Goal: Transaction & Acquisition: Book appointment/travel/reservation

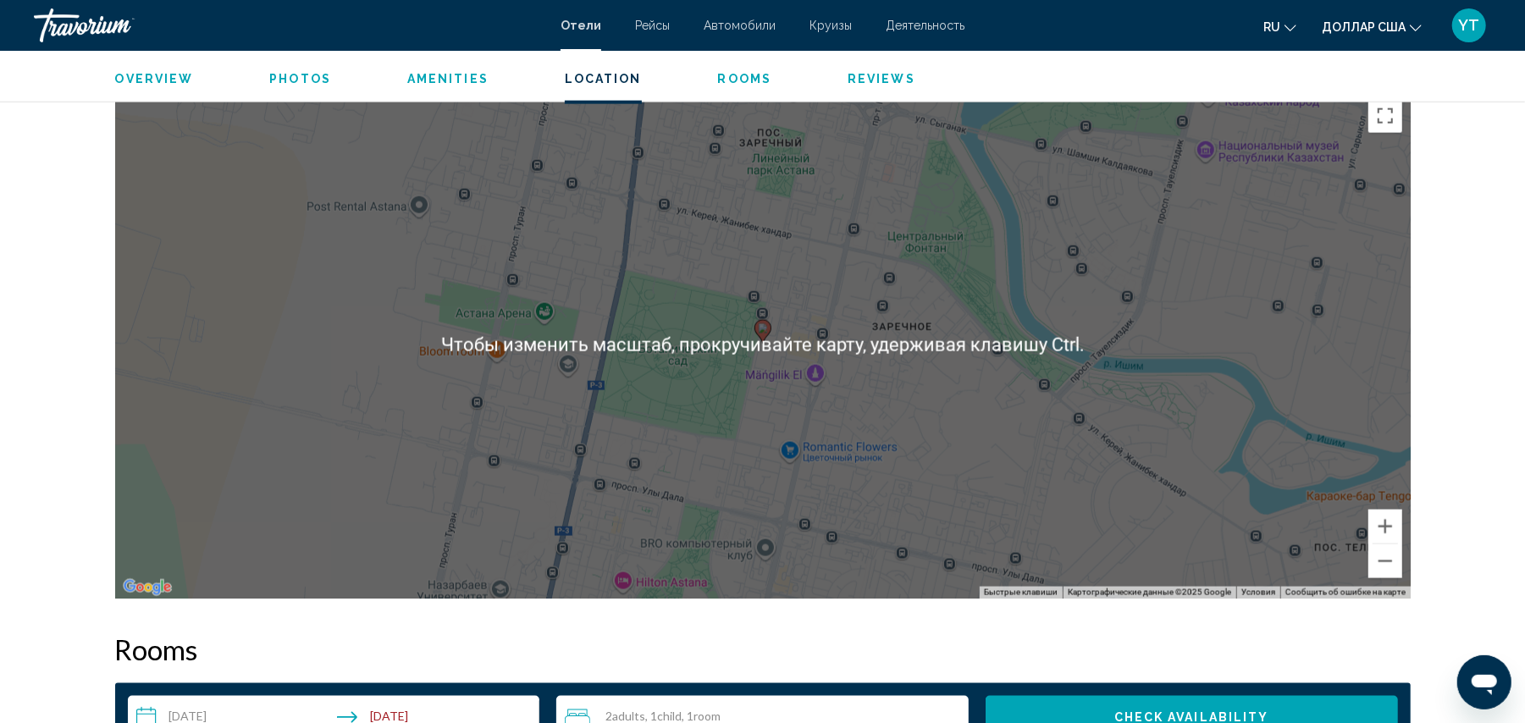
scroll to position [1640, 0]
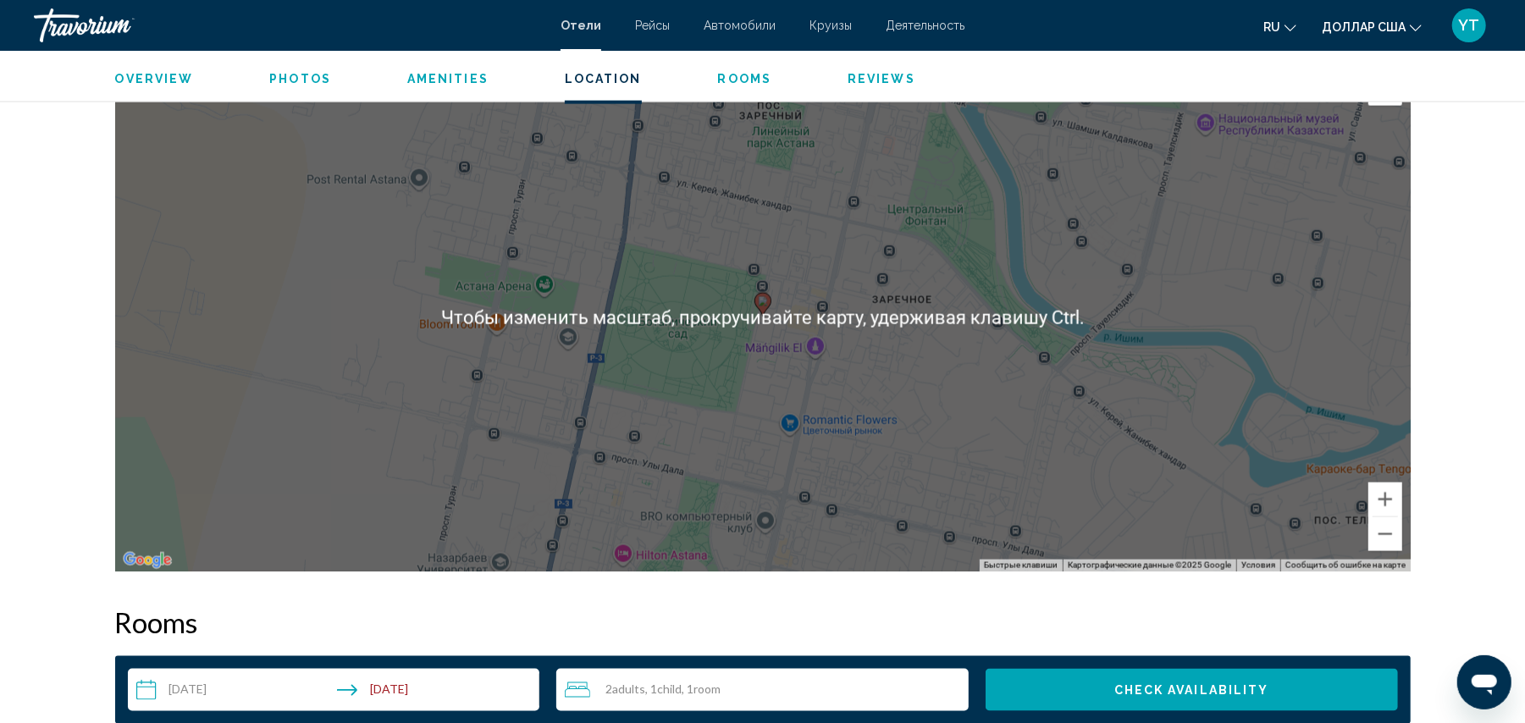
click at [1451, 366] on div "[PERSON_NAME], , [GEOGRAPHIC_DATA] TOR'RE Astana Trademark Collection by [PERSO…" at bounding box center [762, 240] width 1525 height 3660
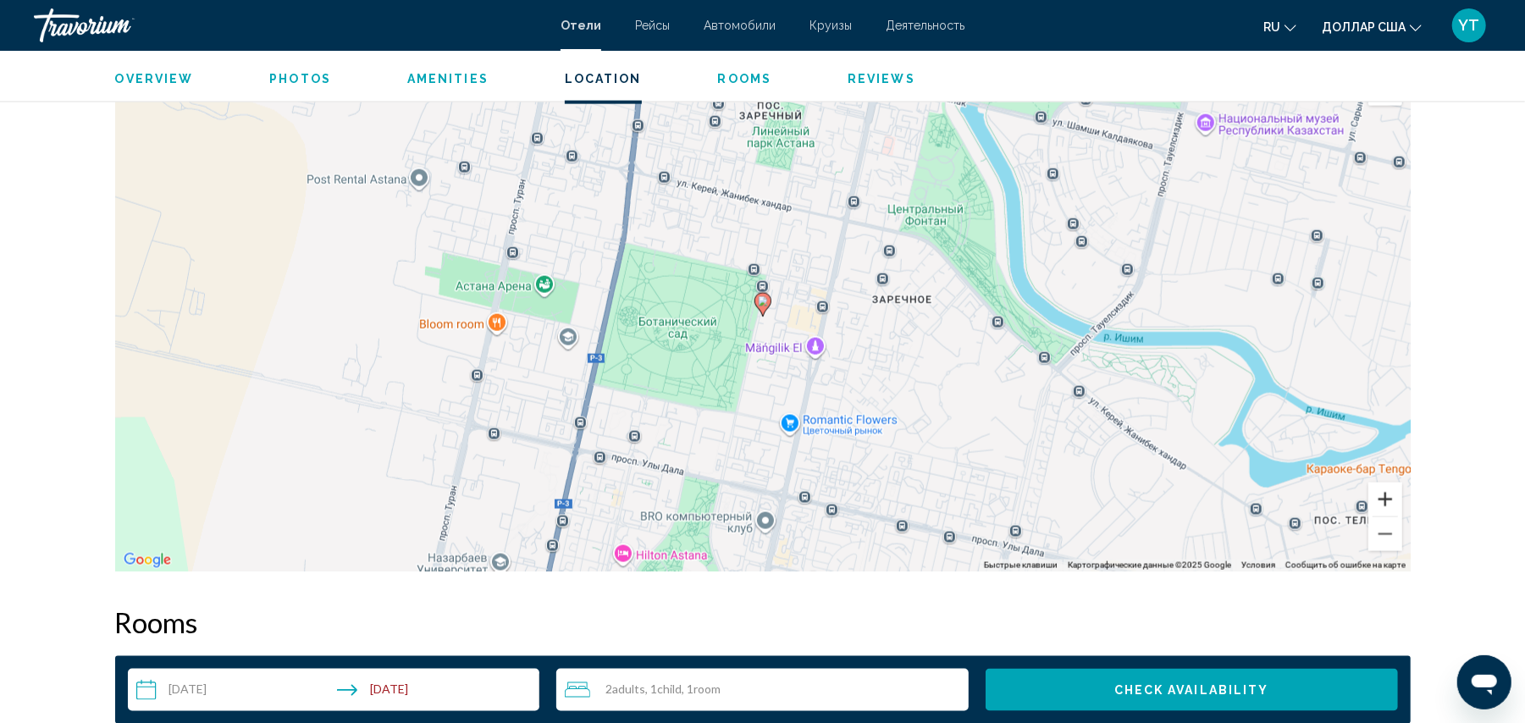
click at [1386, 501] on button "Увеличить" at bounding box center [1386, 500] width 34 height 34
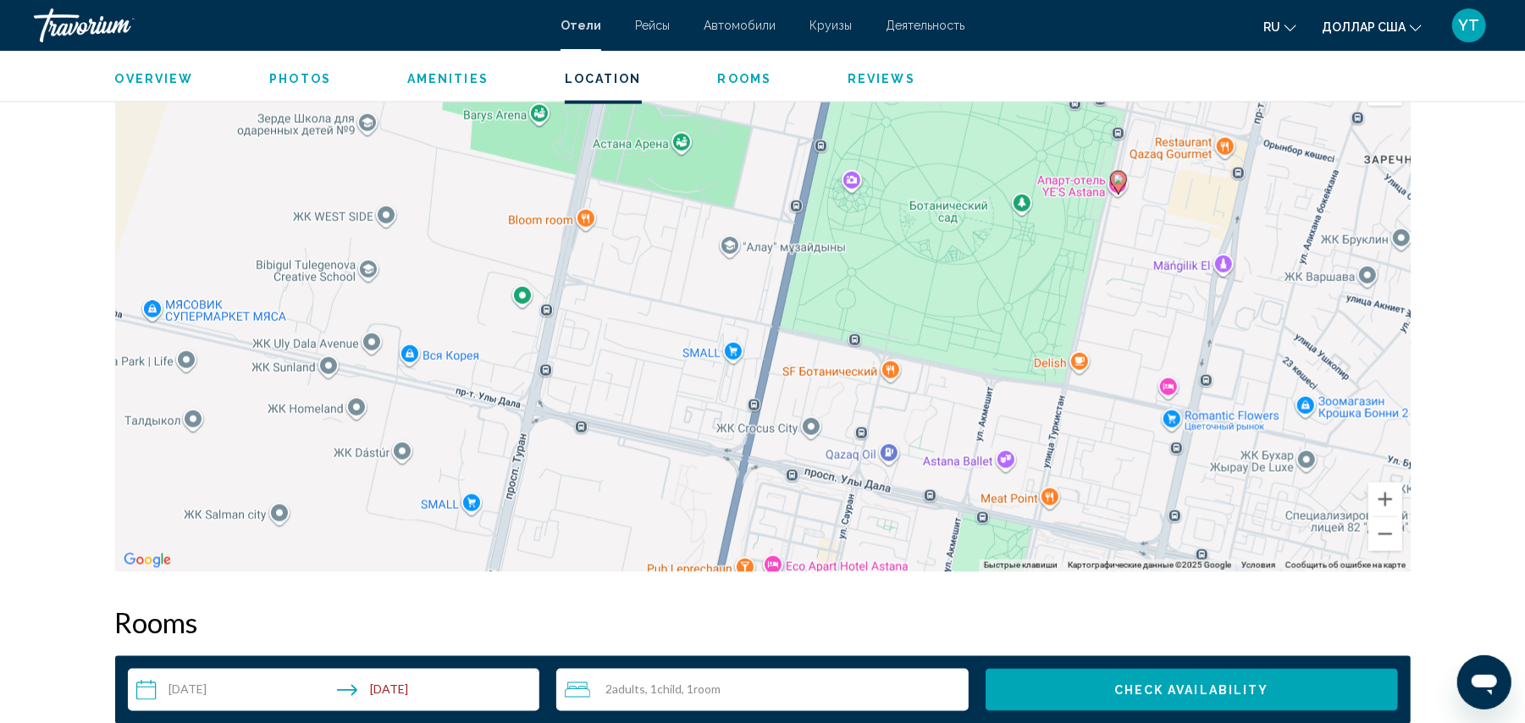
drag, startPoint x: 776, startPoint y: 484, endPoint x: 1135, endPoint y: 362, distance: 379.2
click at [1135, 362] on div "Чтобы активировать перетаскивание с помощью клавиатуры, нажмите Alt + Ввод. Пос…" at bounding box center [763, 318] width 1296 height 508
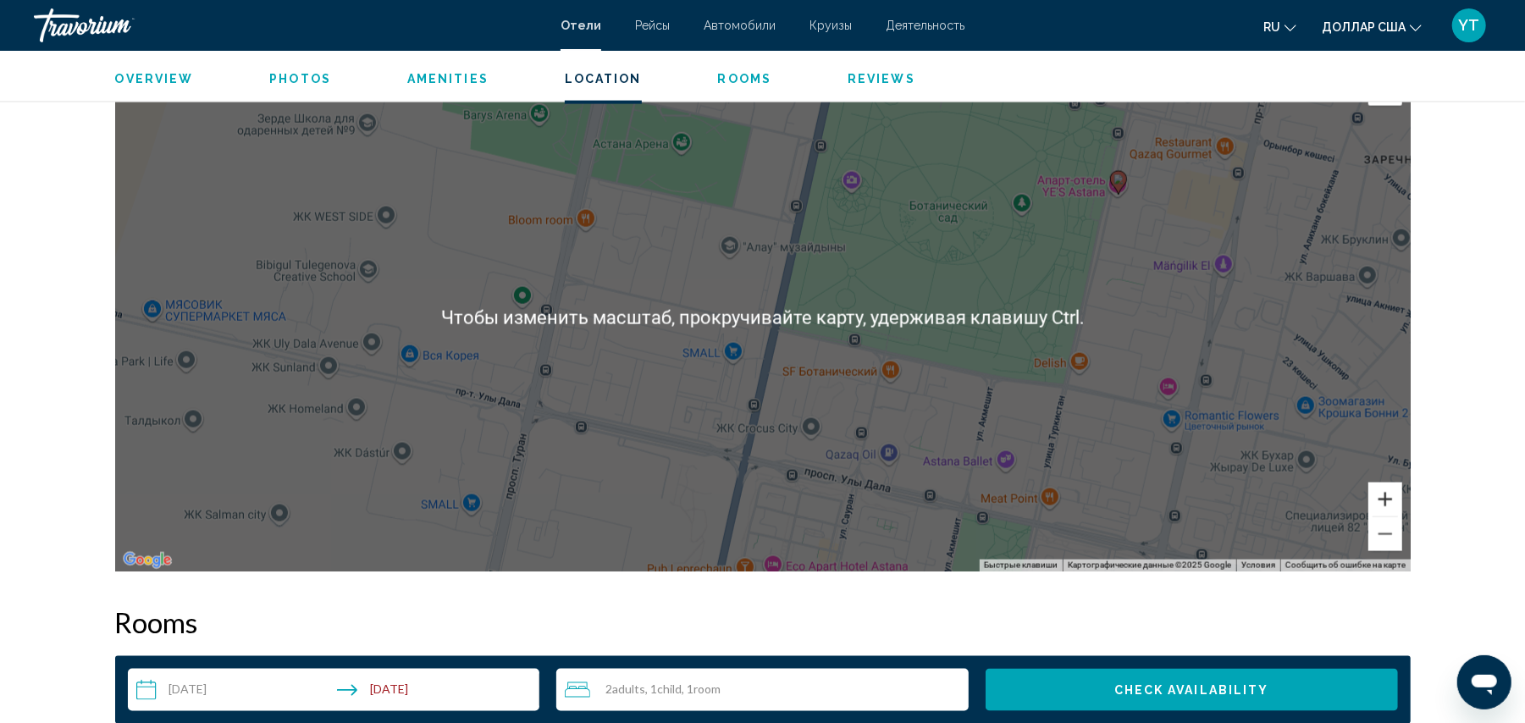
click at [1387, 496] on button "Увеличить" at bounding box center [1386, 500] width 34 height 34
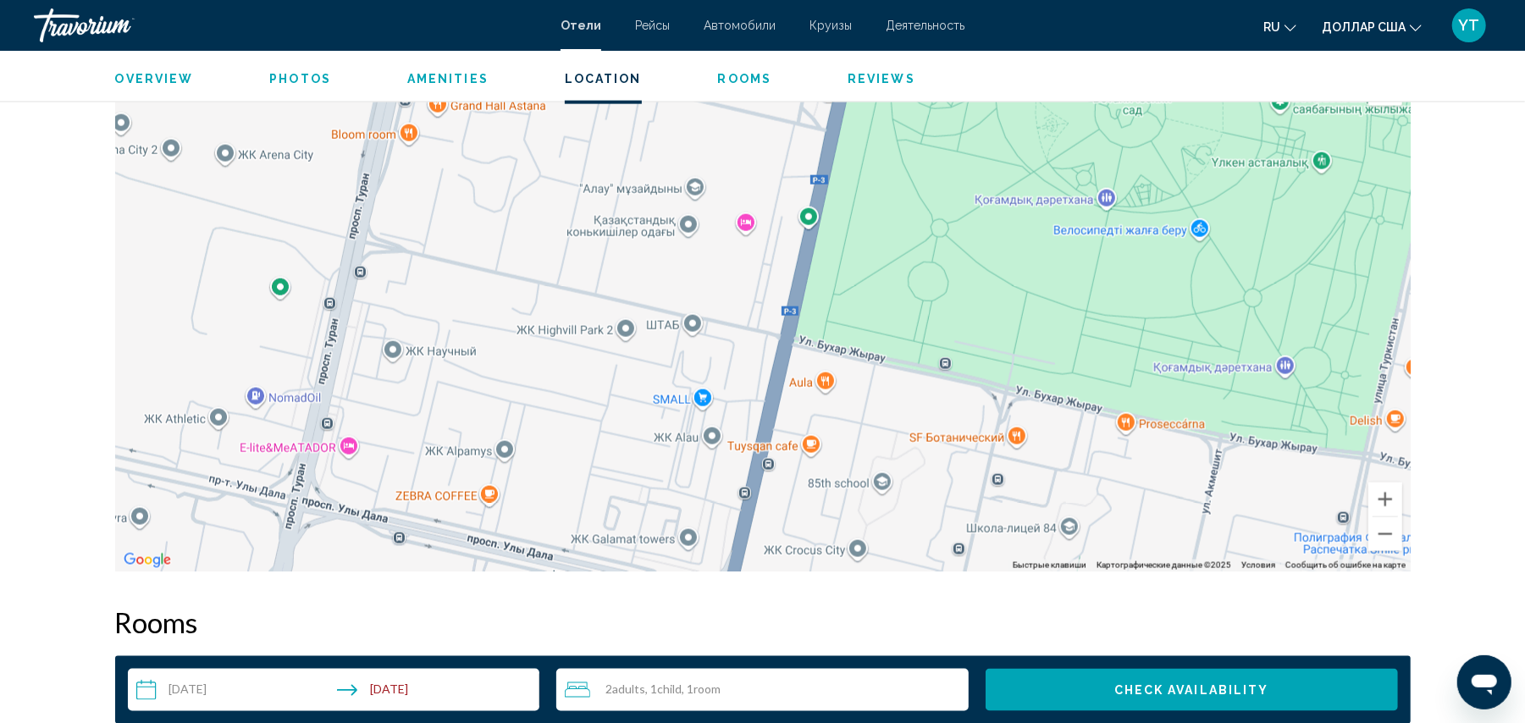
click at [278, 295] on div "Чтобы активировать перетаскивание с помощью клавиатуры, нажмите Alt + Ввод. Пос…" at bounding box center [763, 318] width 1296 height 508
click at [288, 301] on div "Чтобы активировать перетаскивание с помощью клавиатуры, нажмите Alt + Ввод. Пос…" at bounding box center [763, 318] width 1296 height 508
click at [1382, 526] on button "Уменьшить" at bounding box center [1386, 534] width 34 height 34
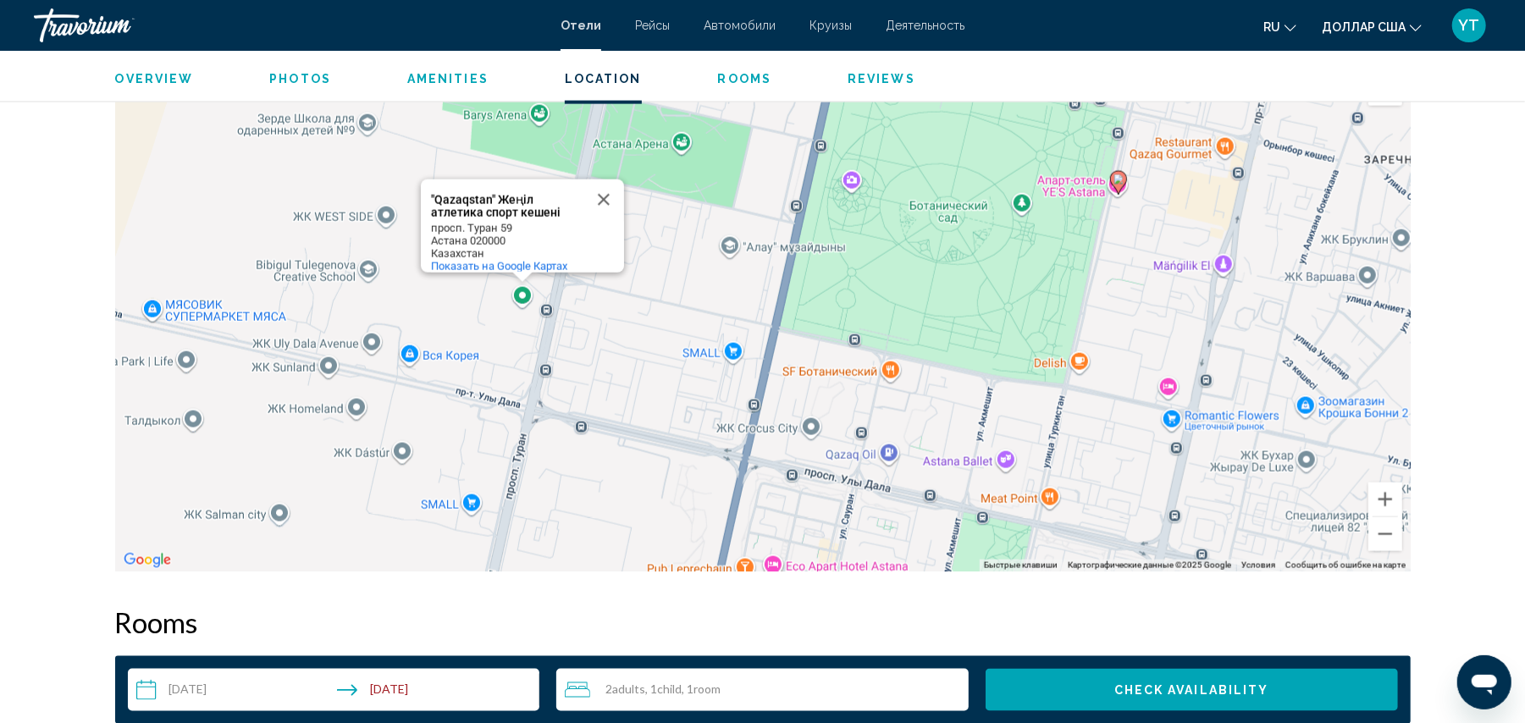
click at [1175, 325] on div "Чтобы активировать перетаскивание с помощью клавиатуры, нажмите Alt + Ввод. Пос…" at bounding box center [763, 318] width 1296 height 508
click at [605, 191] on button "Закрыть" at bounding box center [604, 200] width 41 height 41
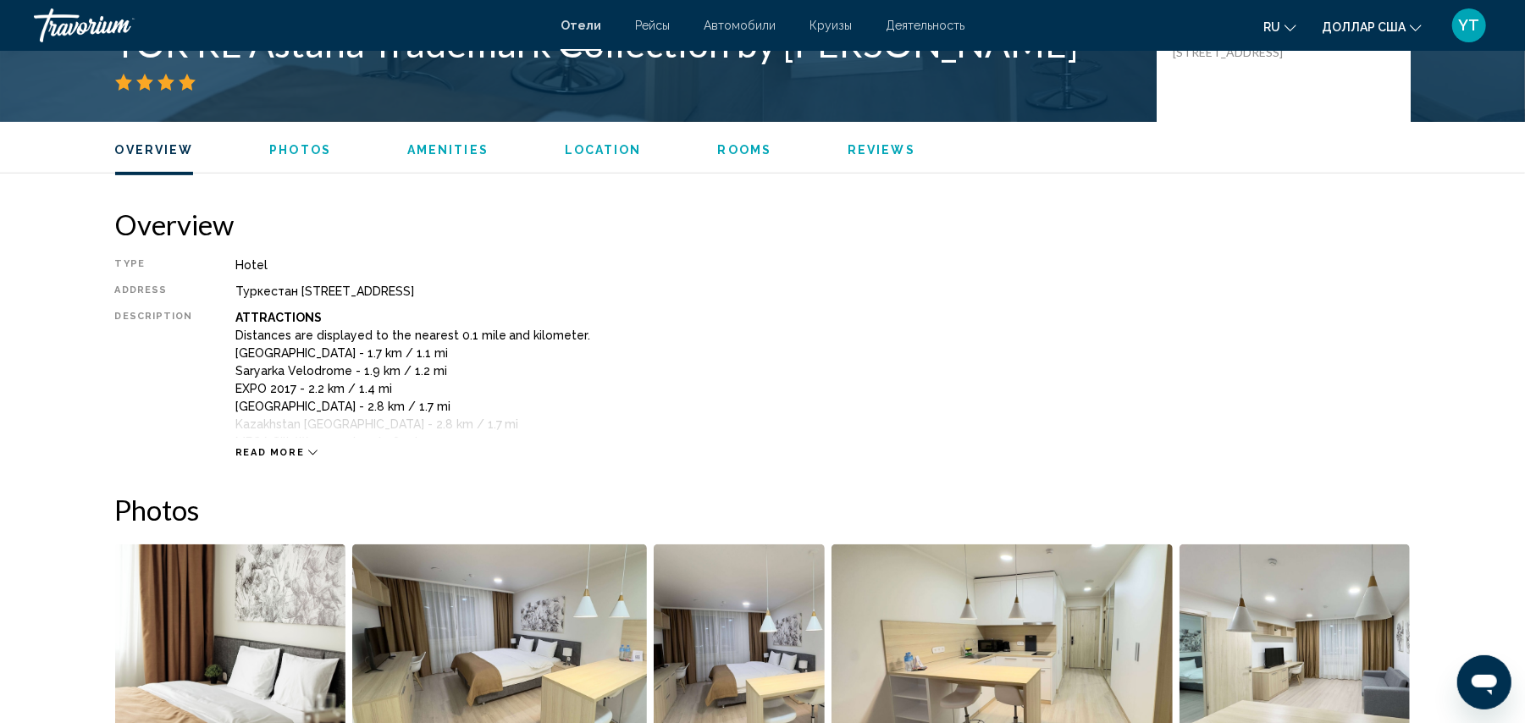
scroll to position [512, 0]
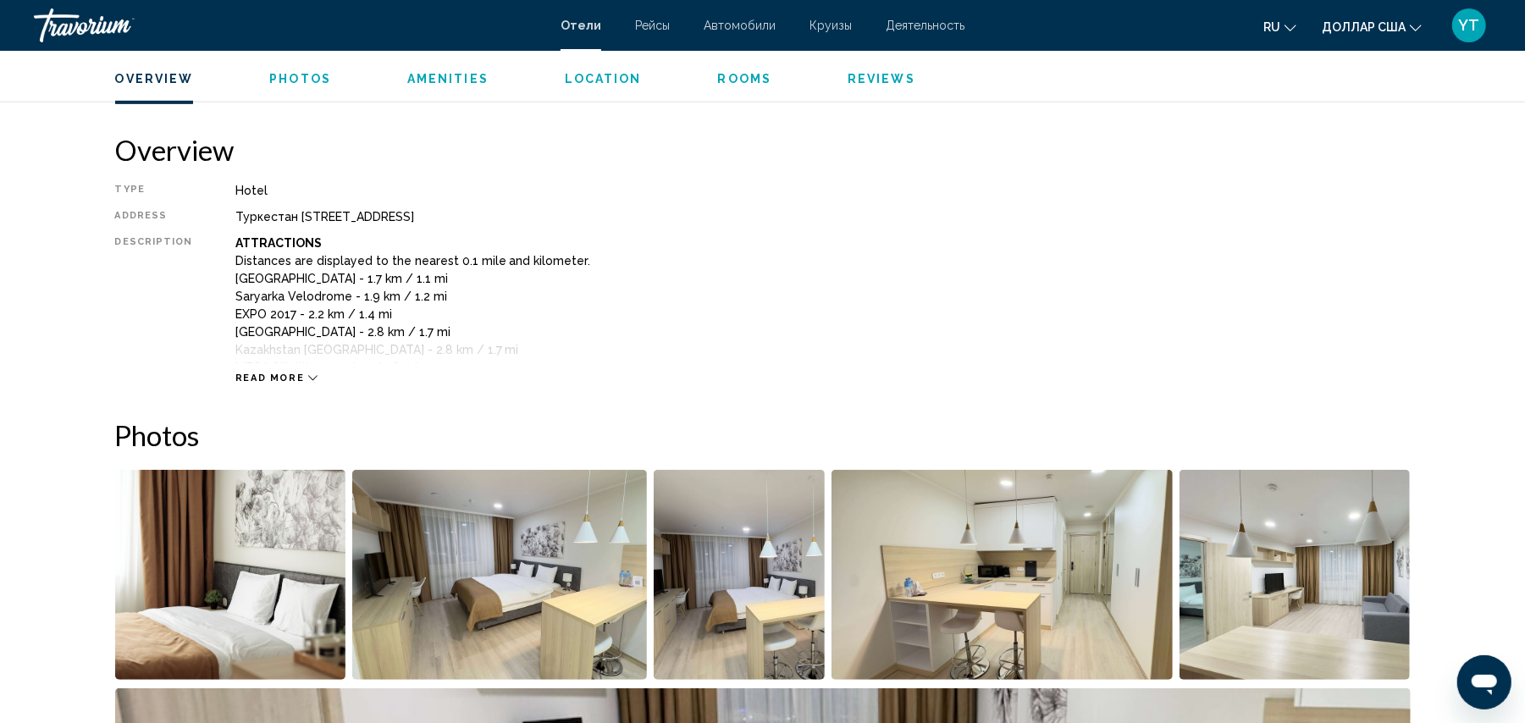
click at [268, 383] on span "Read more" at bounding box center [269, 378] width 69 height 11
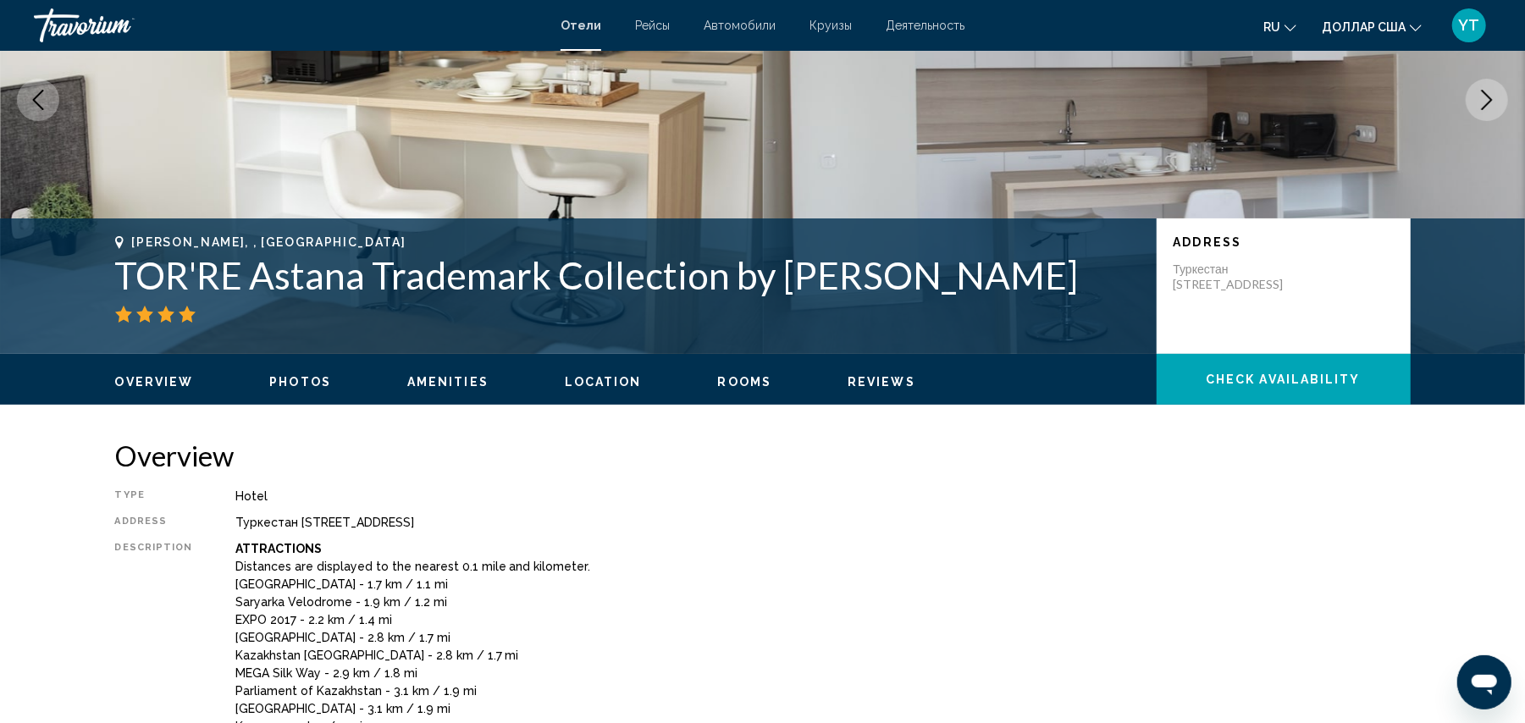
scroll to position [0, 0]
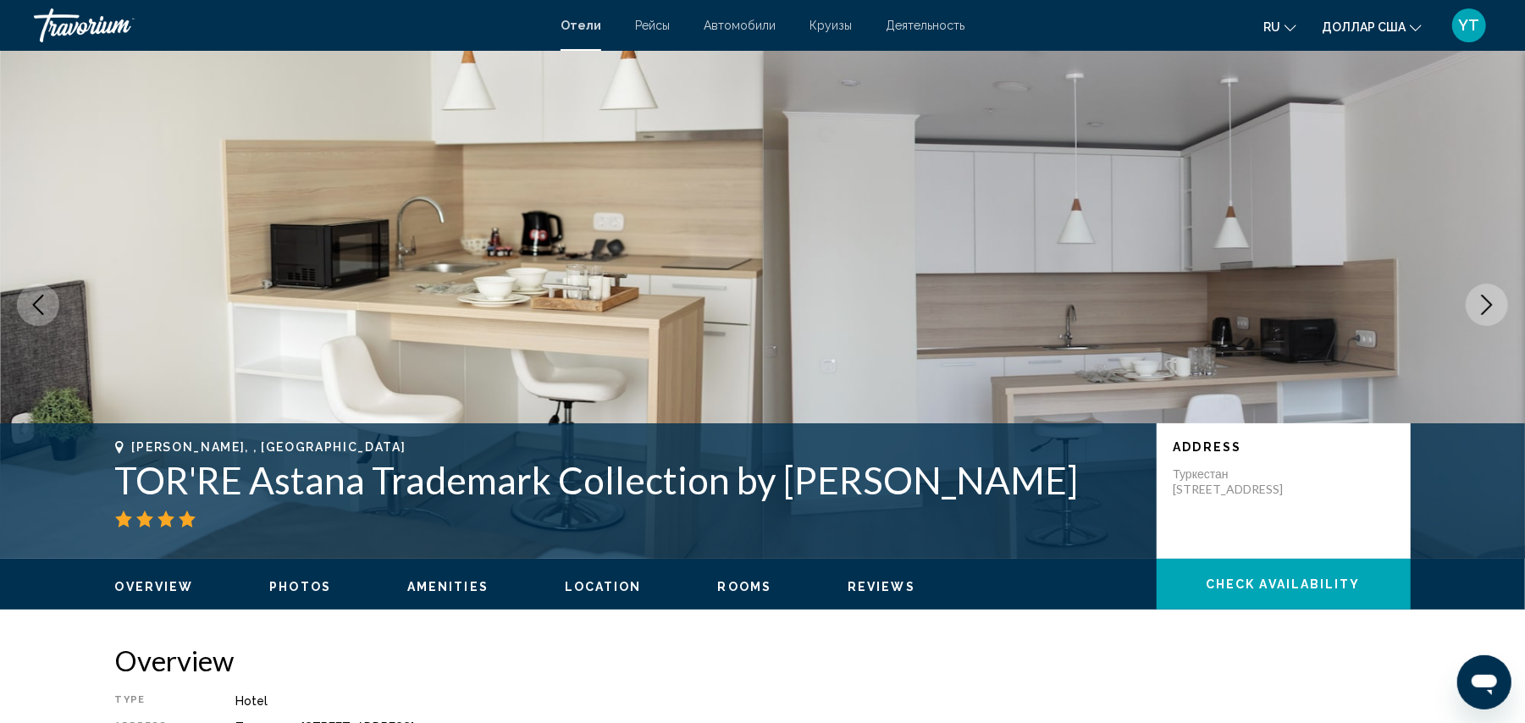
click at [1495, 302] on icon "Next image" at bounding box center [1487, 305] width 20 height 20
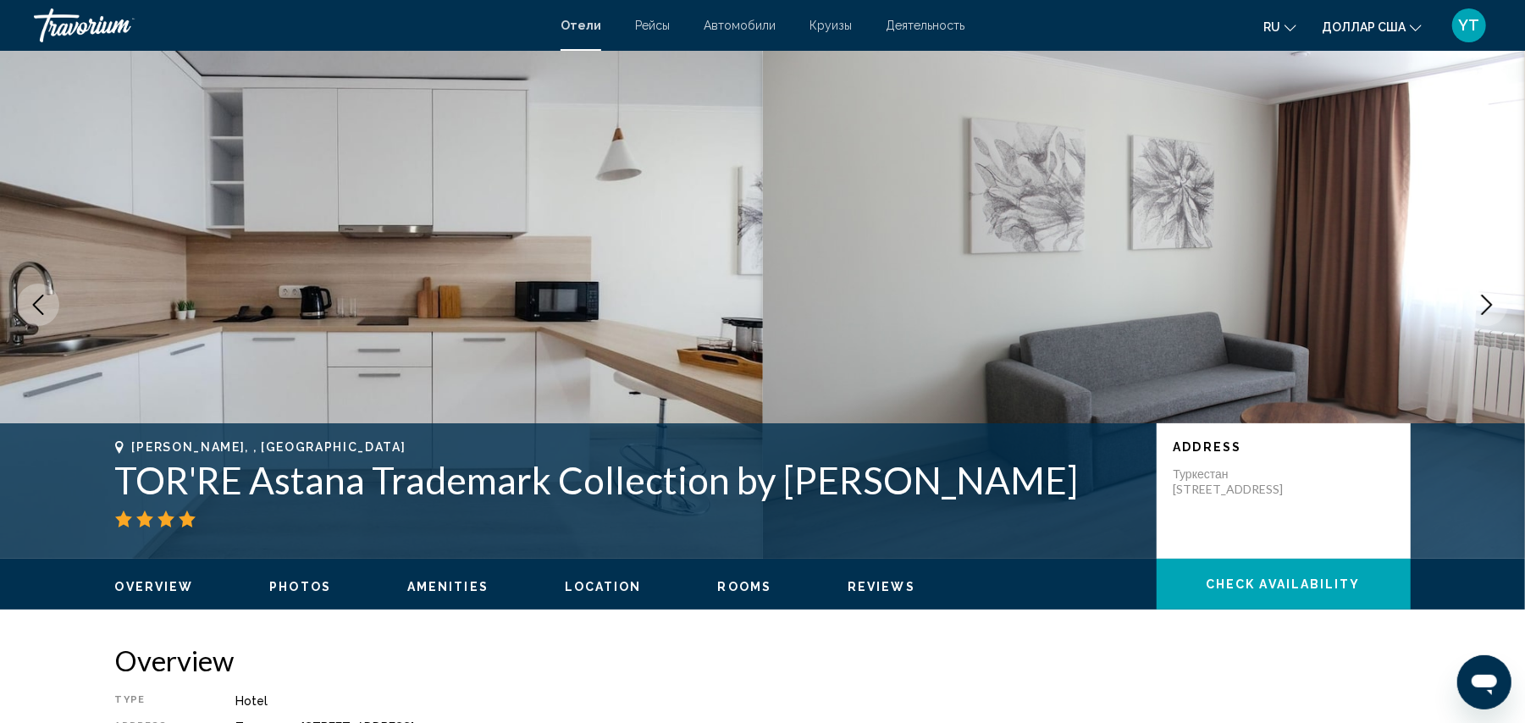
click at [1495, 302] on icon "Next image" at bounding box center [1487, 305] width 20 height 20
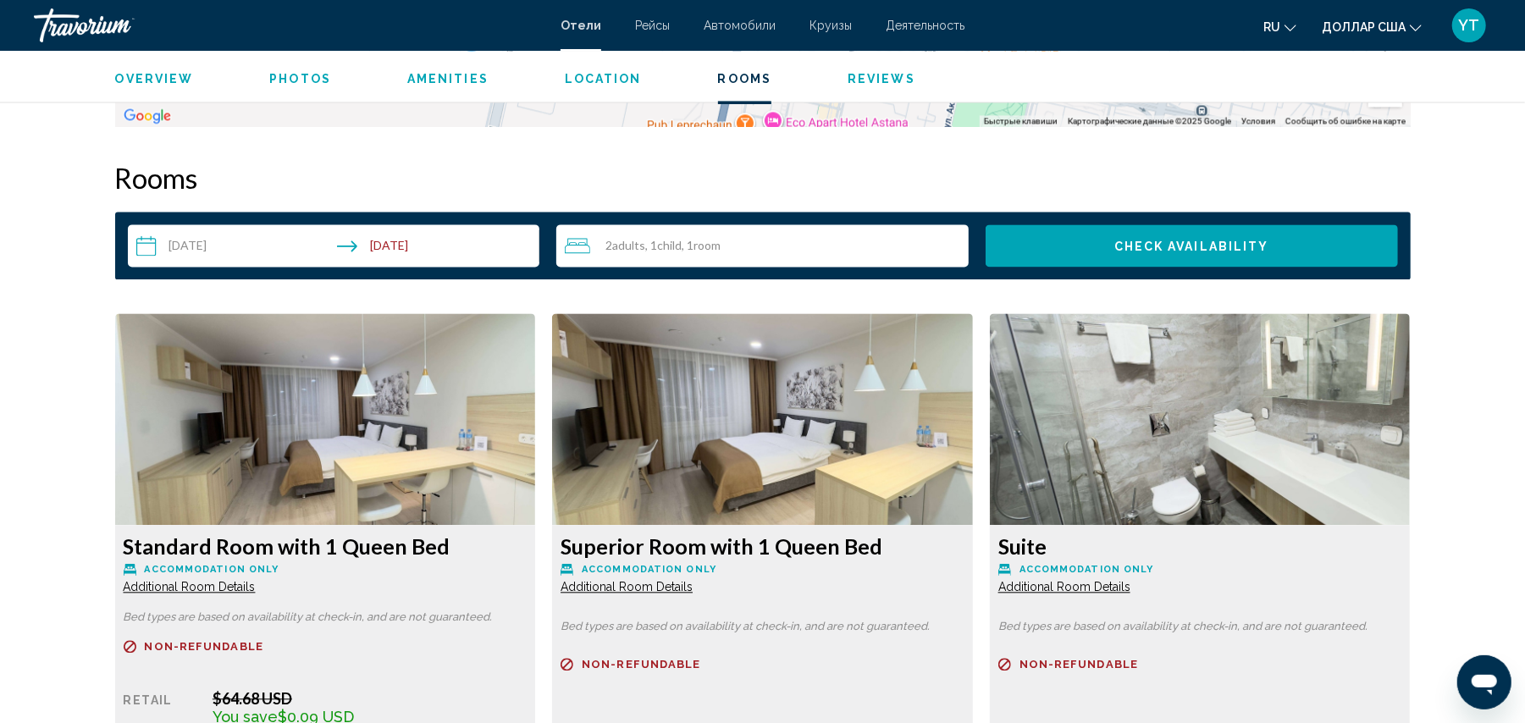
scroll to position [2634, 0]
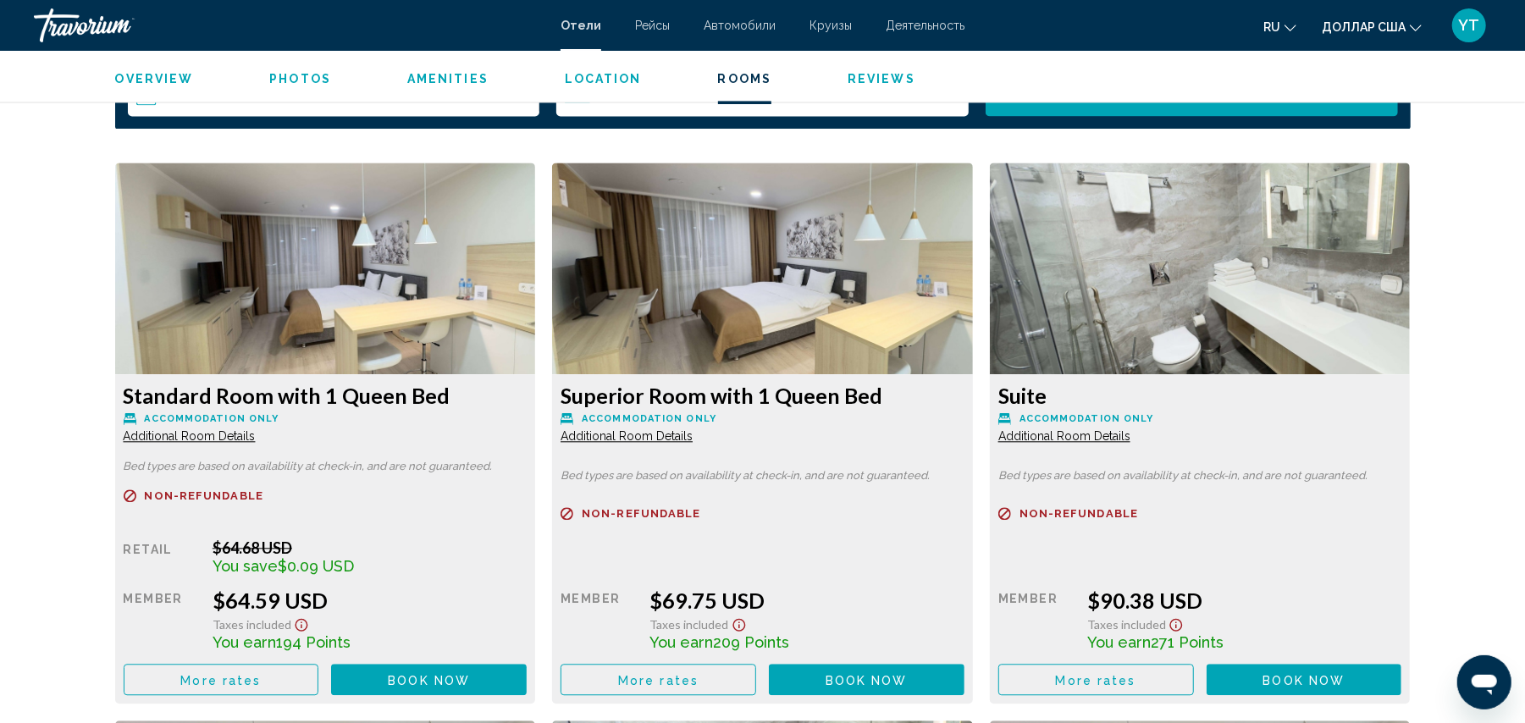
click at [292, 627] on icon "Show Taxes and Fees disclaimer" at bounding box center [301, 624] width 20 height 15
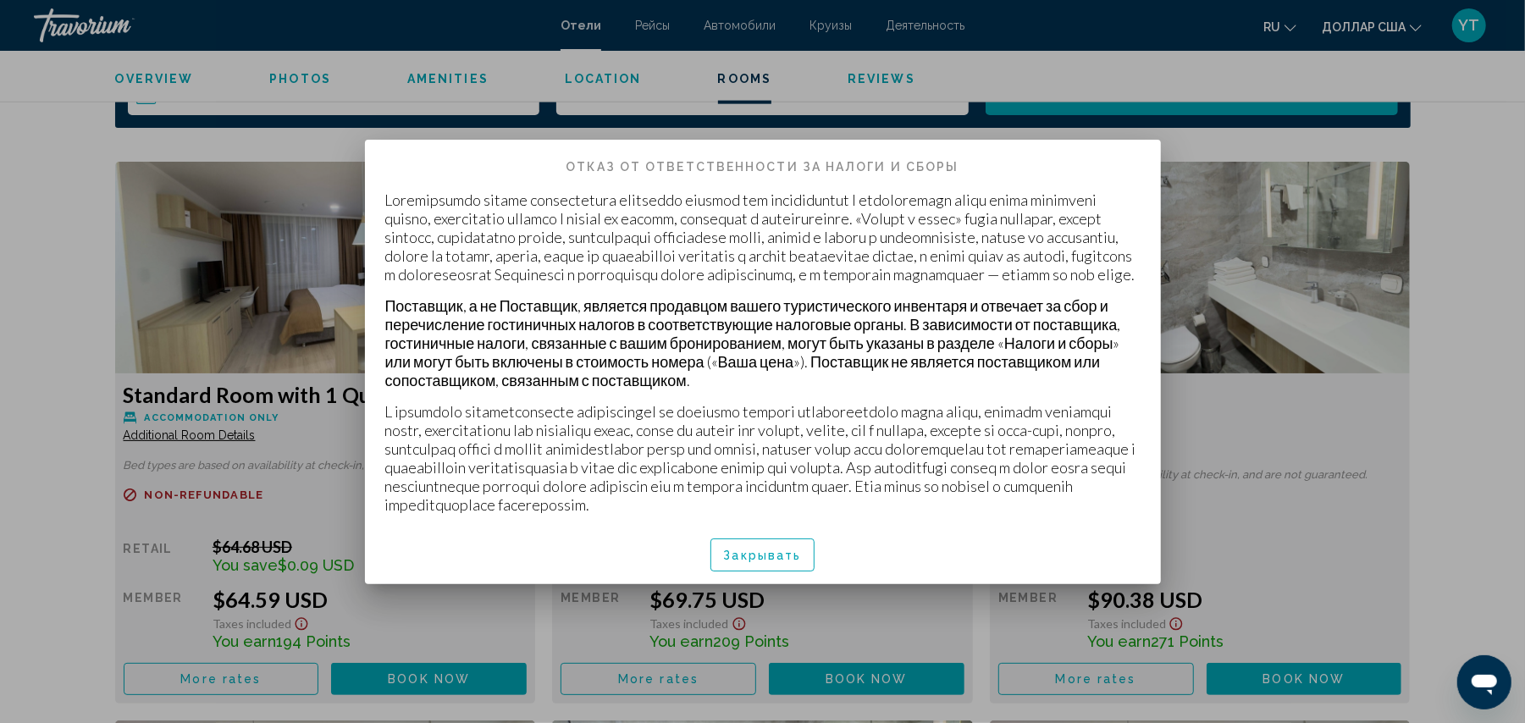
click at [753, 563] on font "Закрывать" at bounding box center [763, 557] width 78 height 14
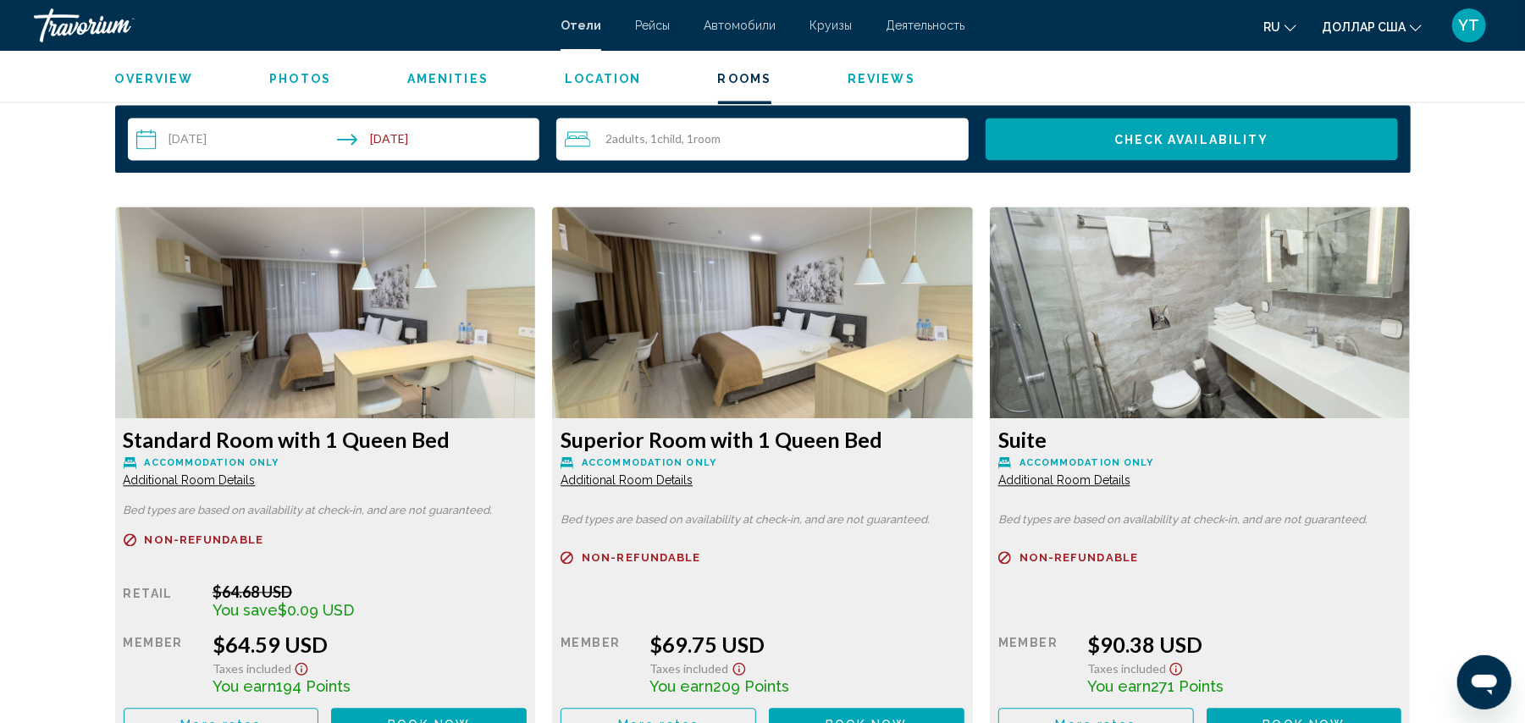
scroll to position [2446, 0]
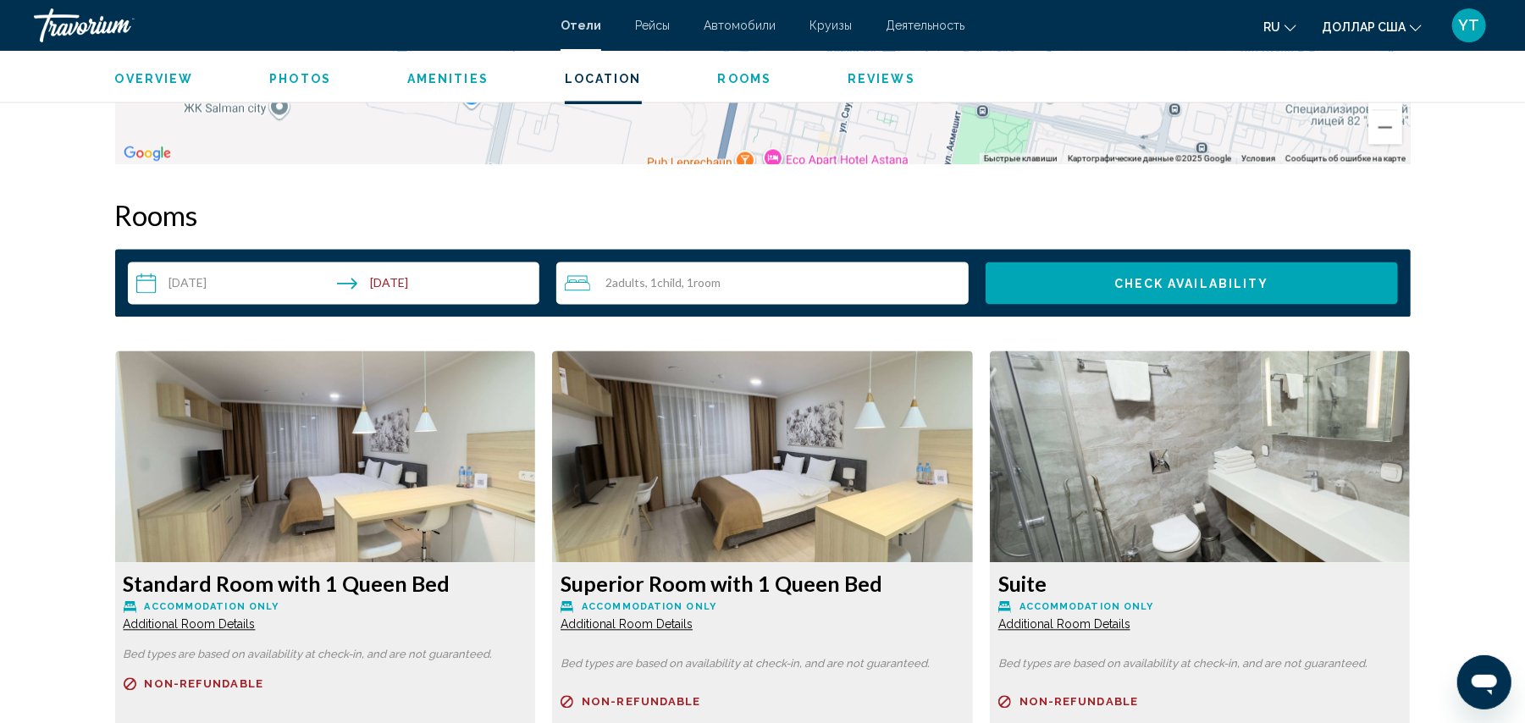
click at [347, 457] on img "Основное содержание" at bounding box center [325, 457] width 421 height 212
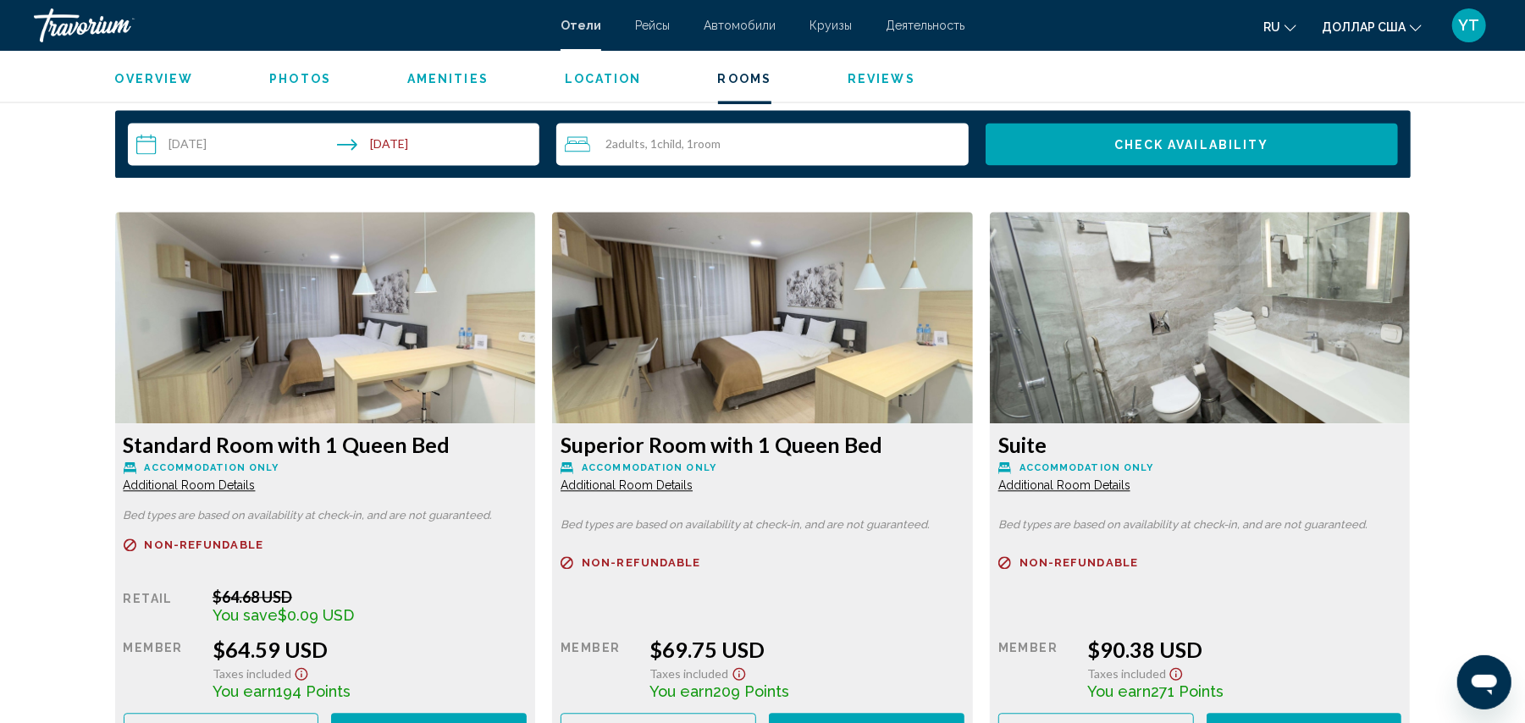
scroll to position [2634, 0]
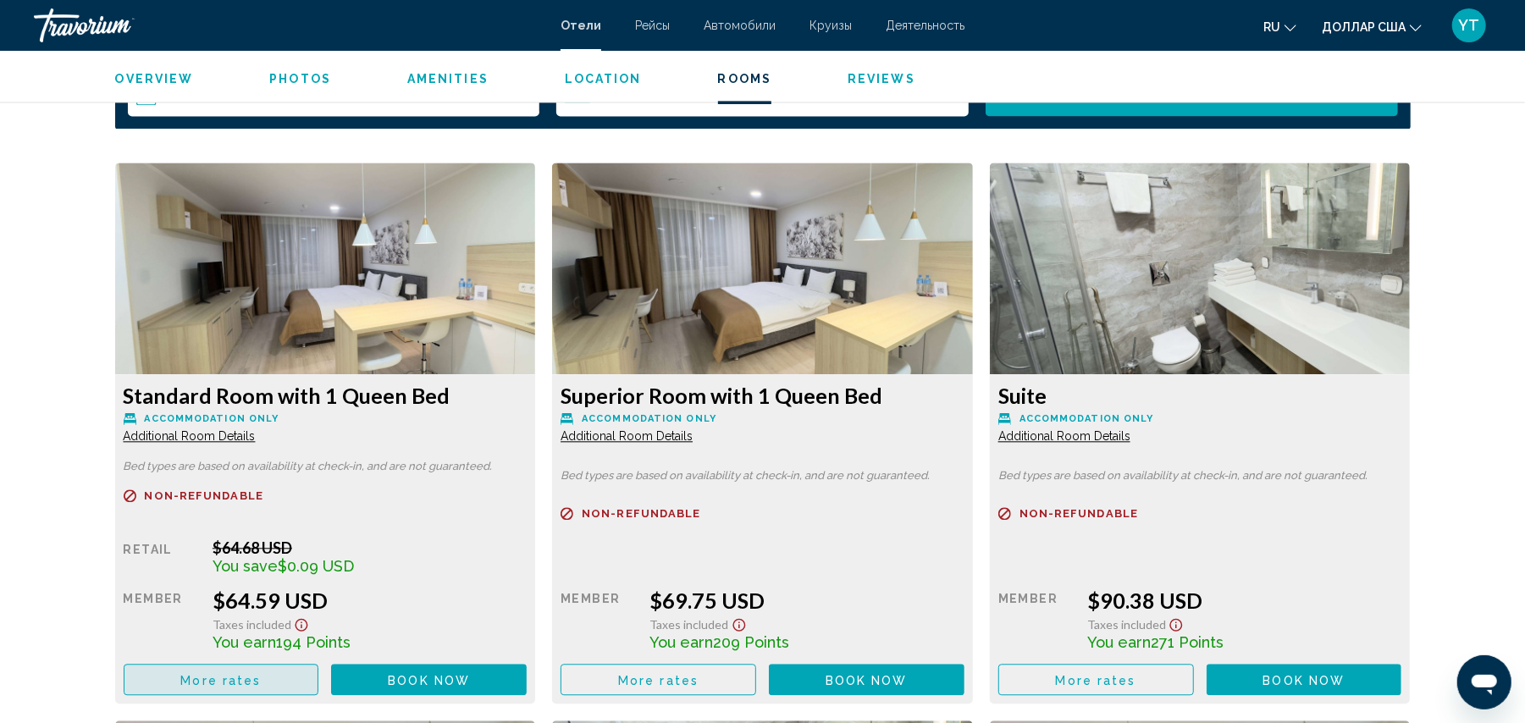
click at [234, 681] on span "More rates" at bounding box center [220, 680] width 80 height 14
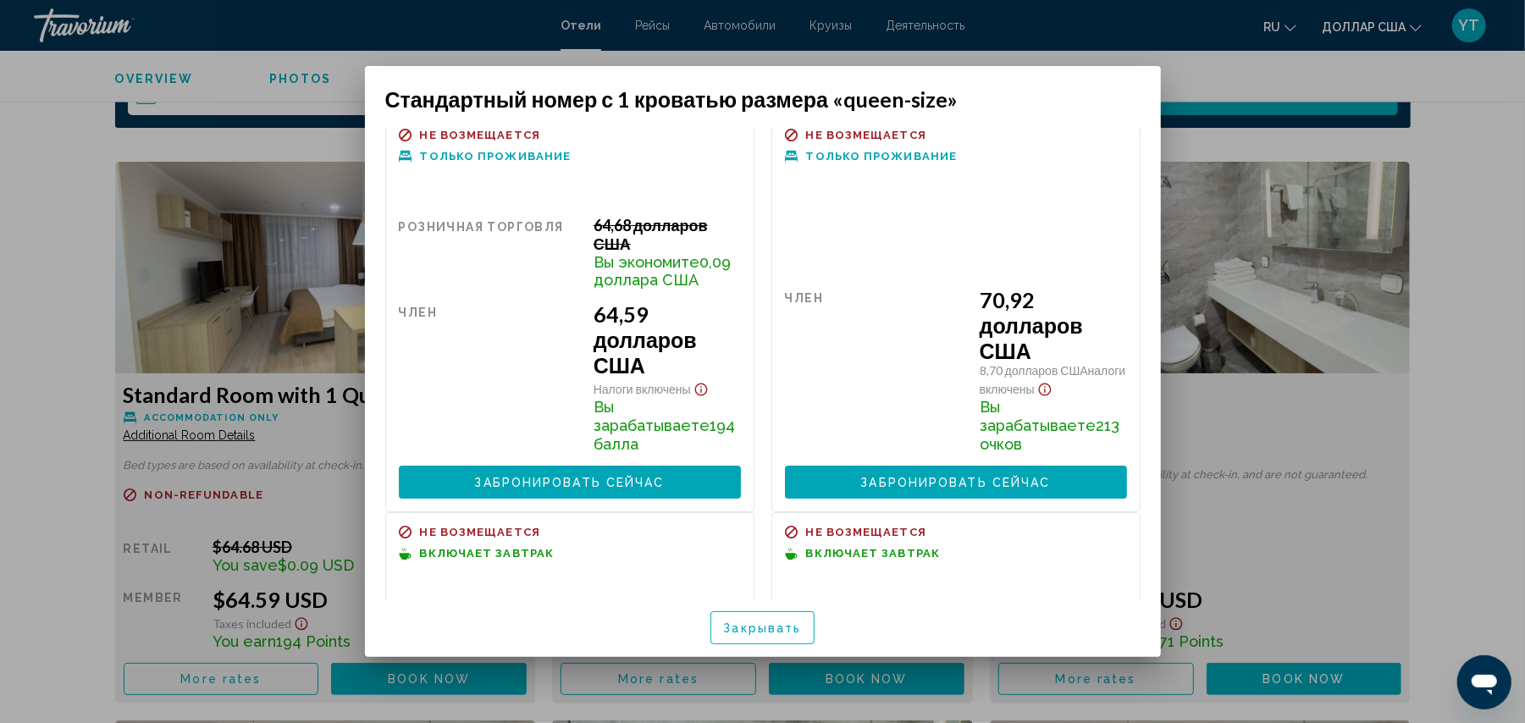
scroll to position [0, 0]
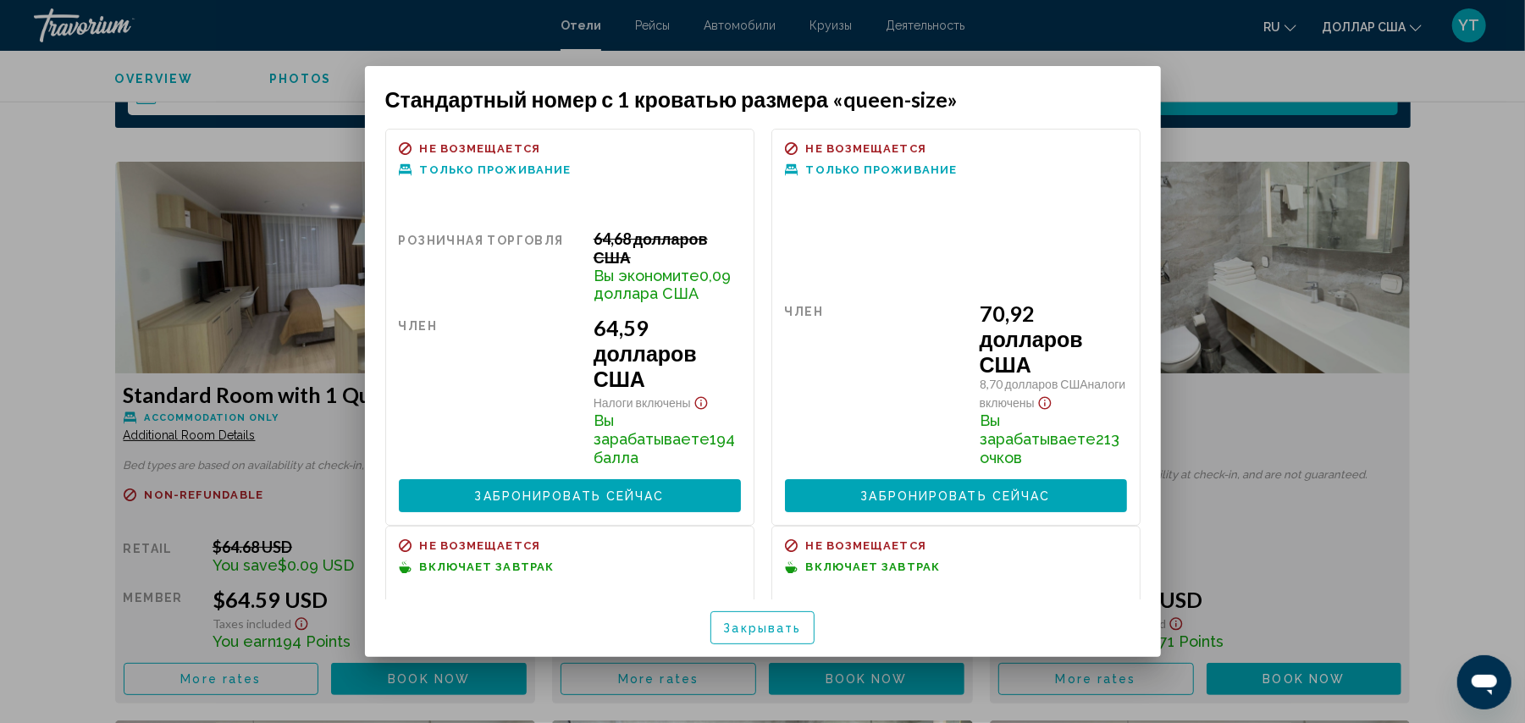
click at [763, 623] on font "Закрывать" at bounding box center [763, 629] width 78 height 14
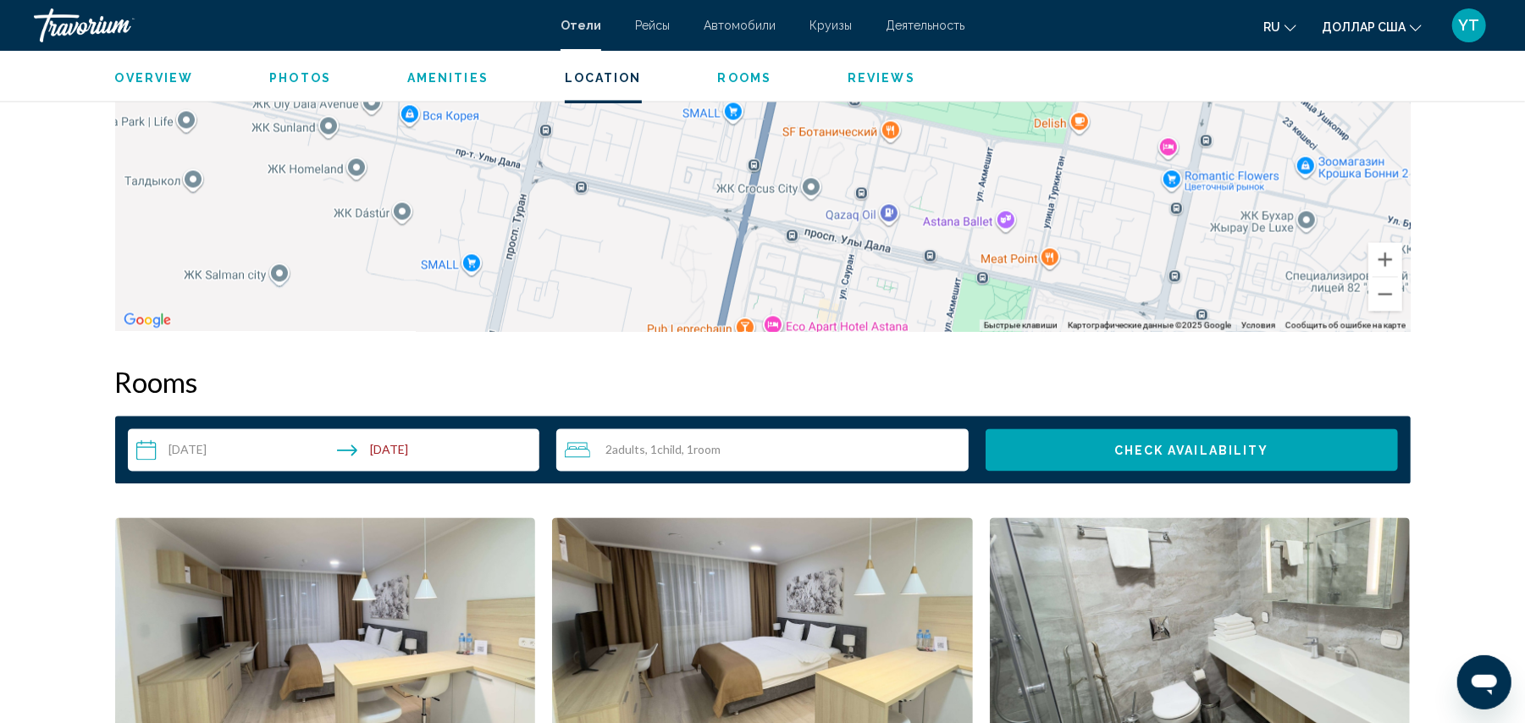
scroll to position [2226, 0]
